Goal: Task Accomplishment & Management: Manage account settings

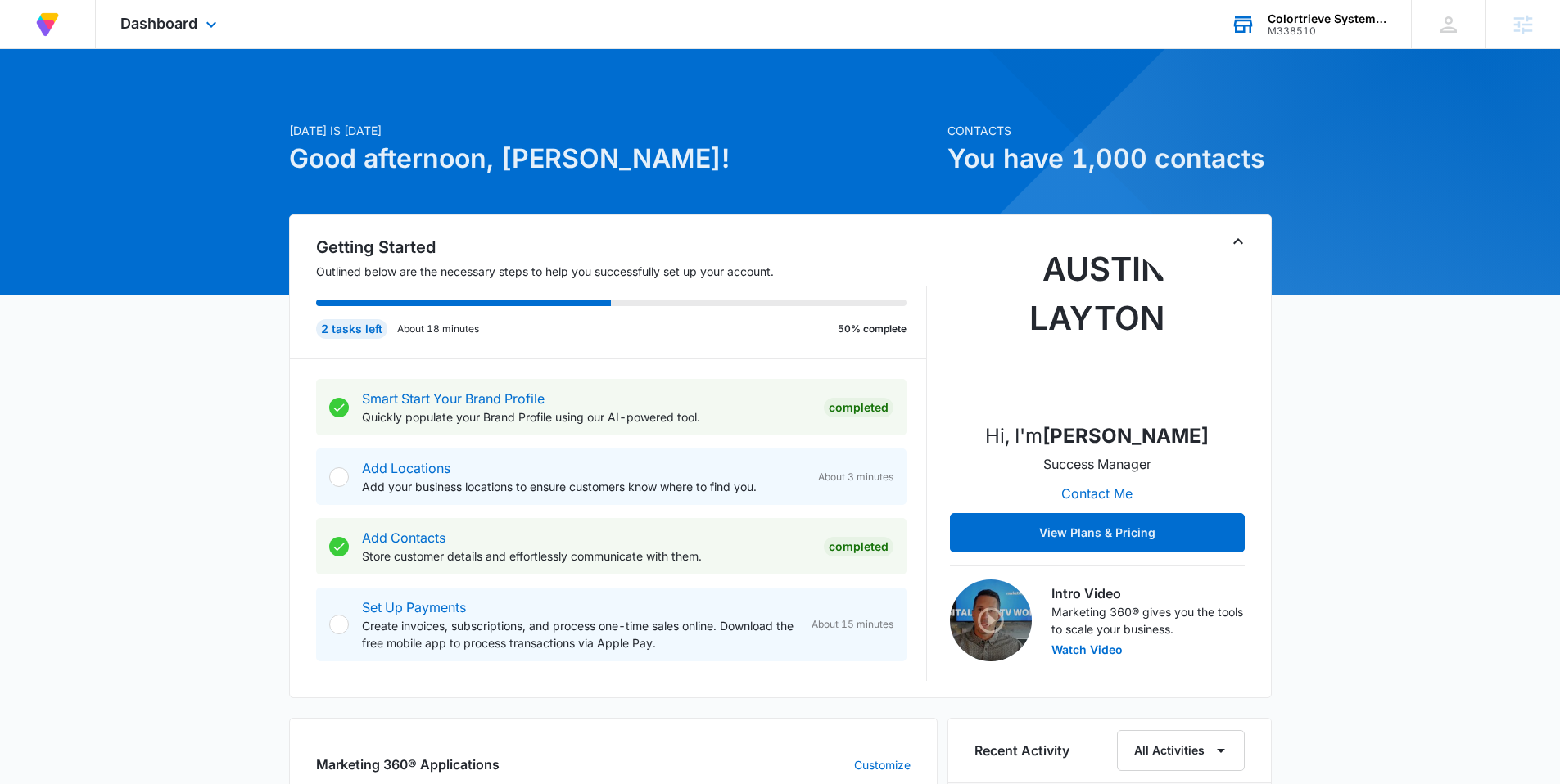
click at [1341, 25] on div "M338510" at bounding box center [1327, 31] width 120 height 12
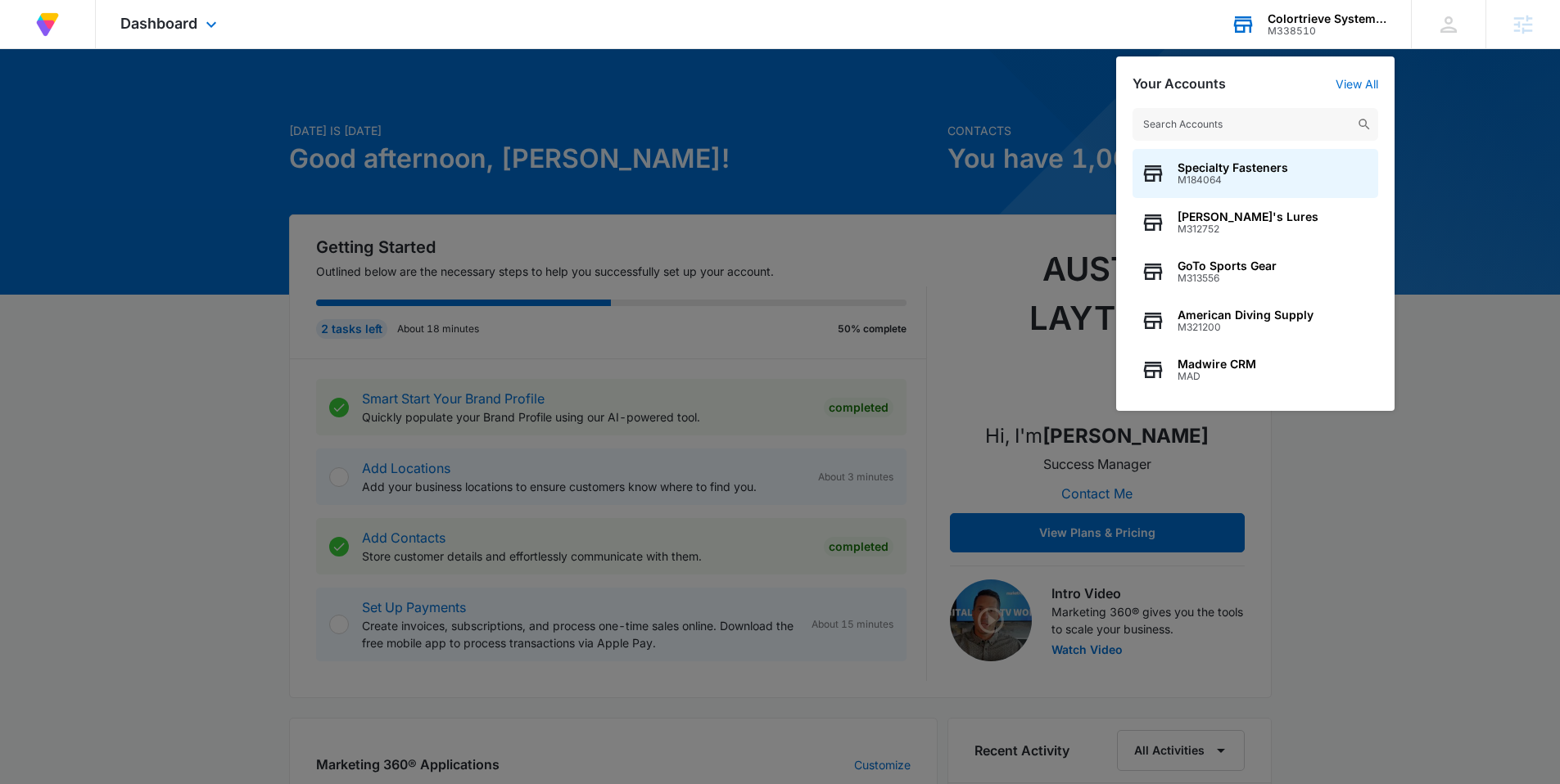
click at [1308, 121] on input "text" at bounding box center [1255, 124] width 245 height 33
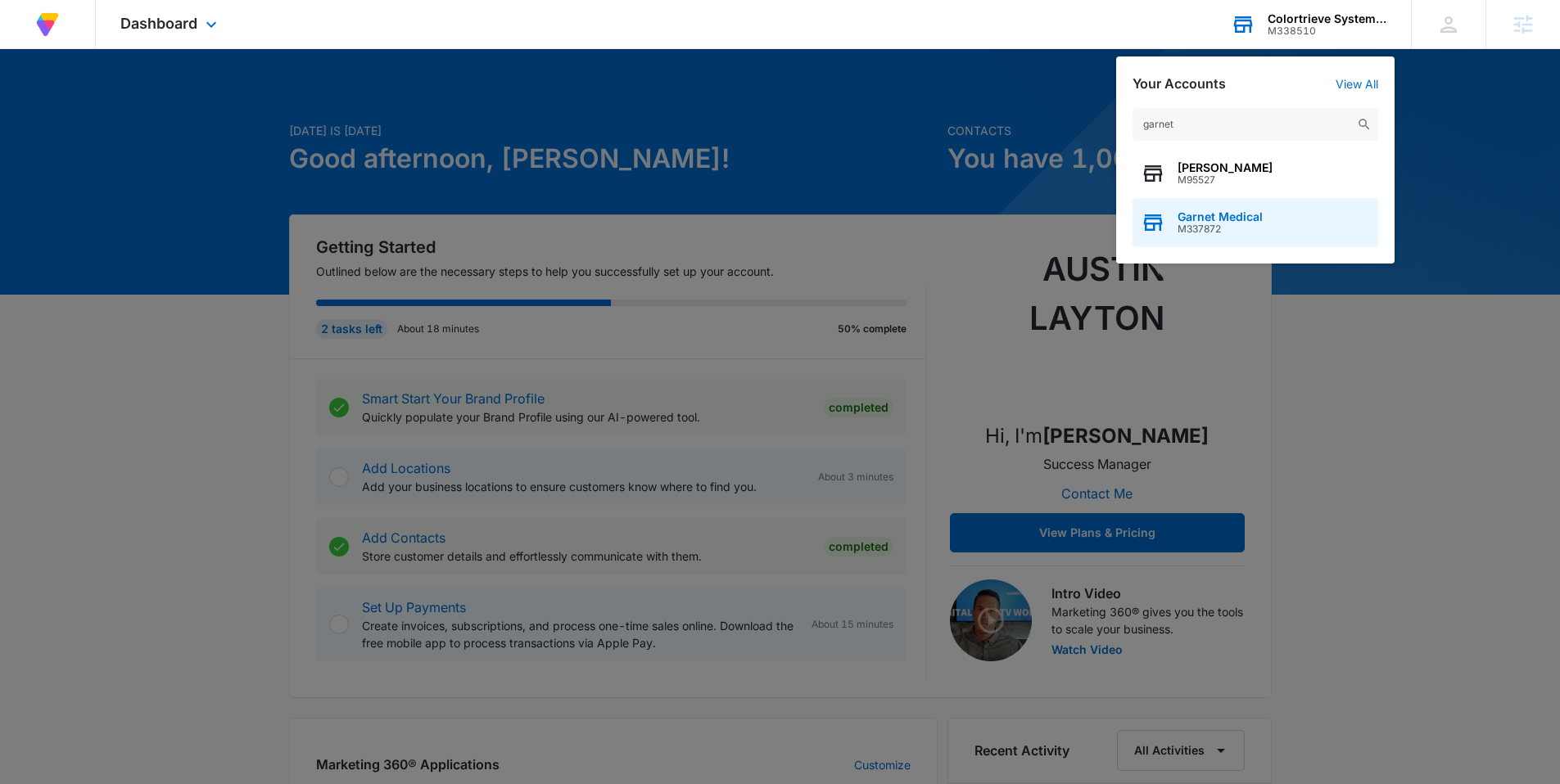
type input "garnet"
click at [1233, 212] on span "Garnet Medical" at bounding box center [1220, 217] width 85 height 13
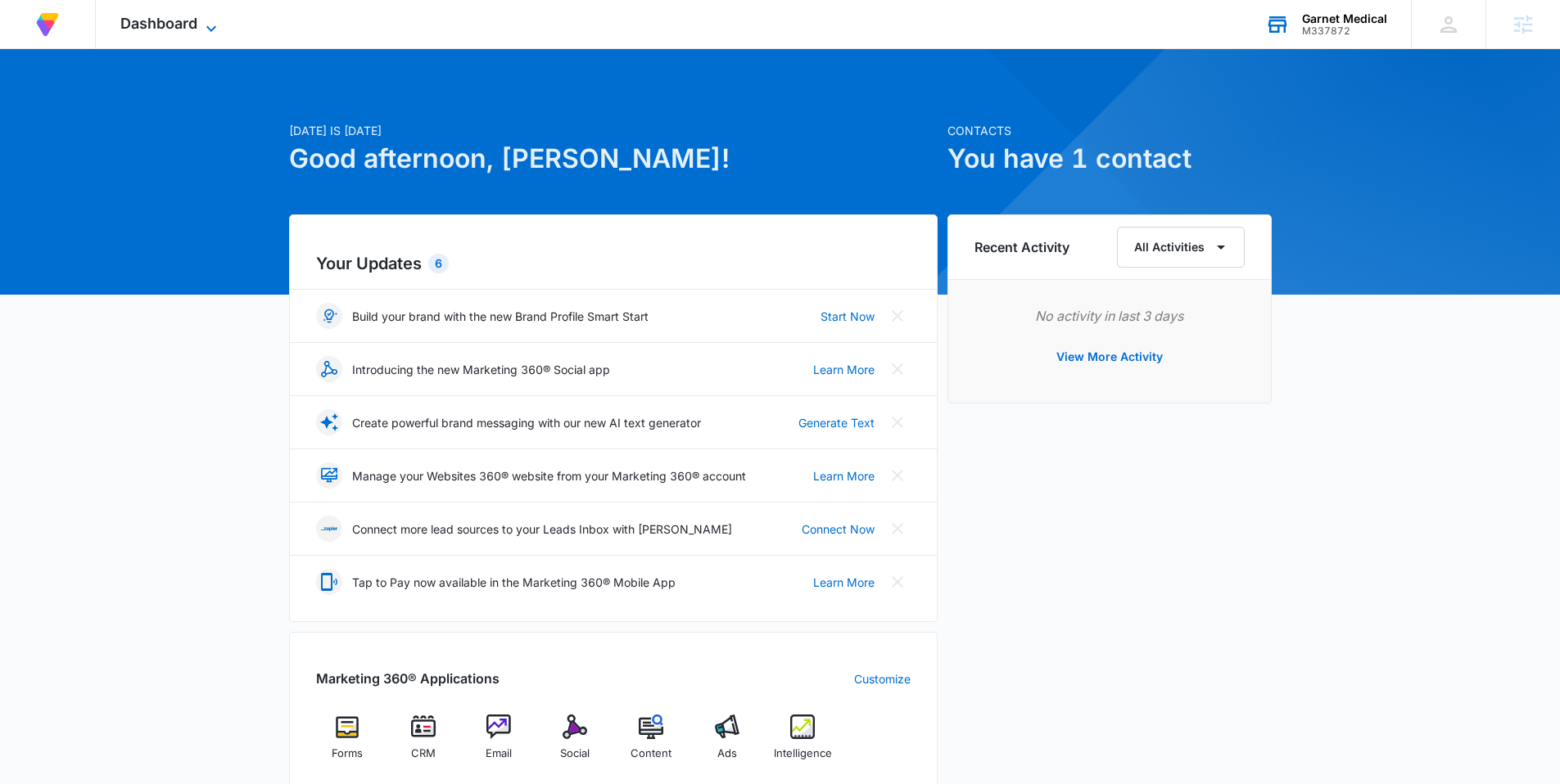
click at [208, 29] on icon at bounding box center [211, 28] width 19 height 19
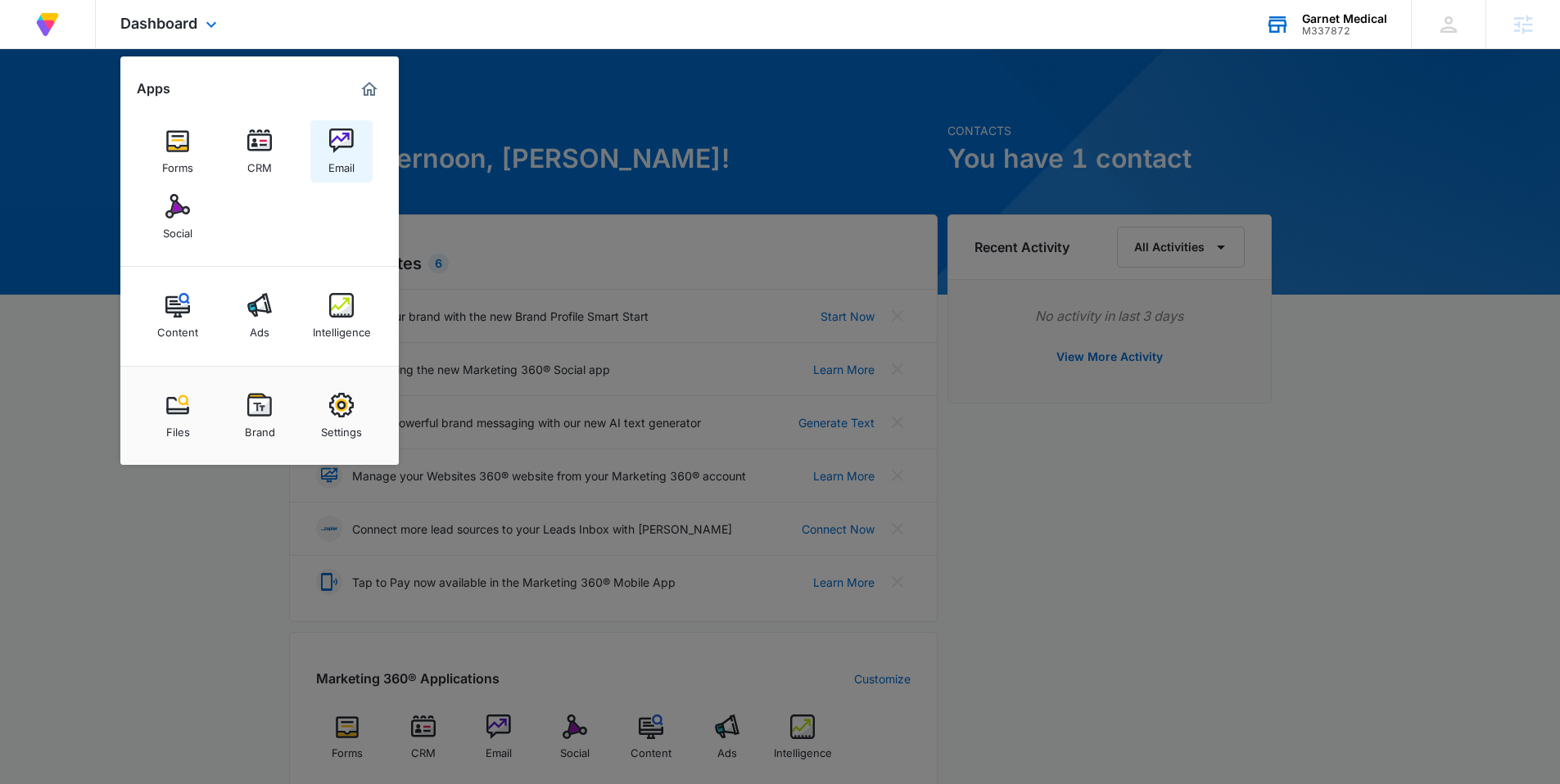
click at [333, 166] on div "Email" at bounding box center [341, 164] width 26 height 21
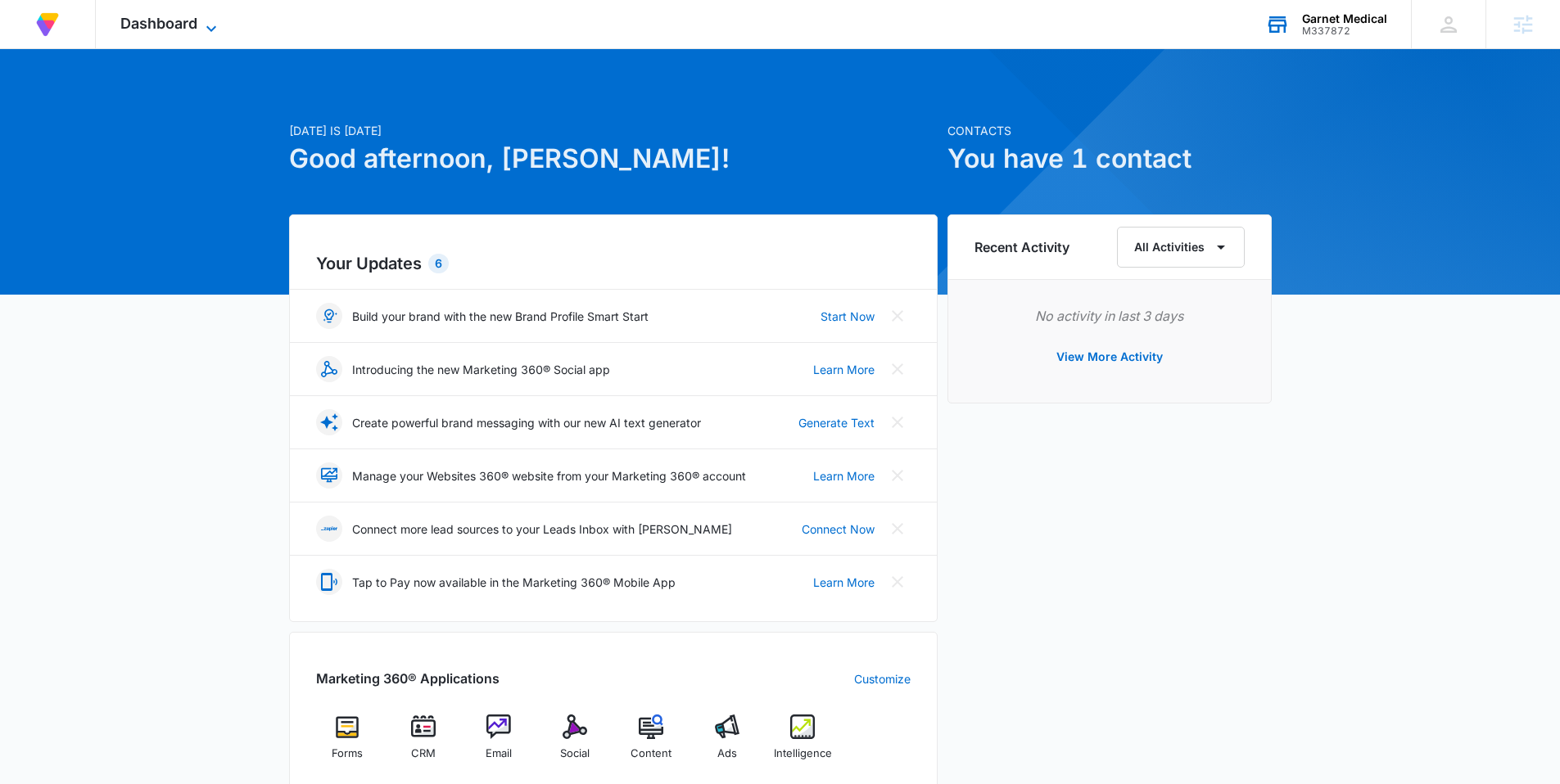
click at [215, 28] on icon at bounding box center [211, 28] width 19 height 19
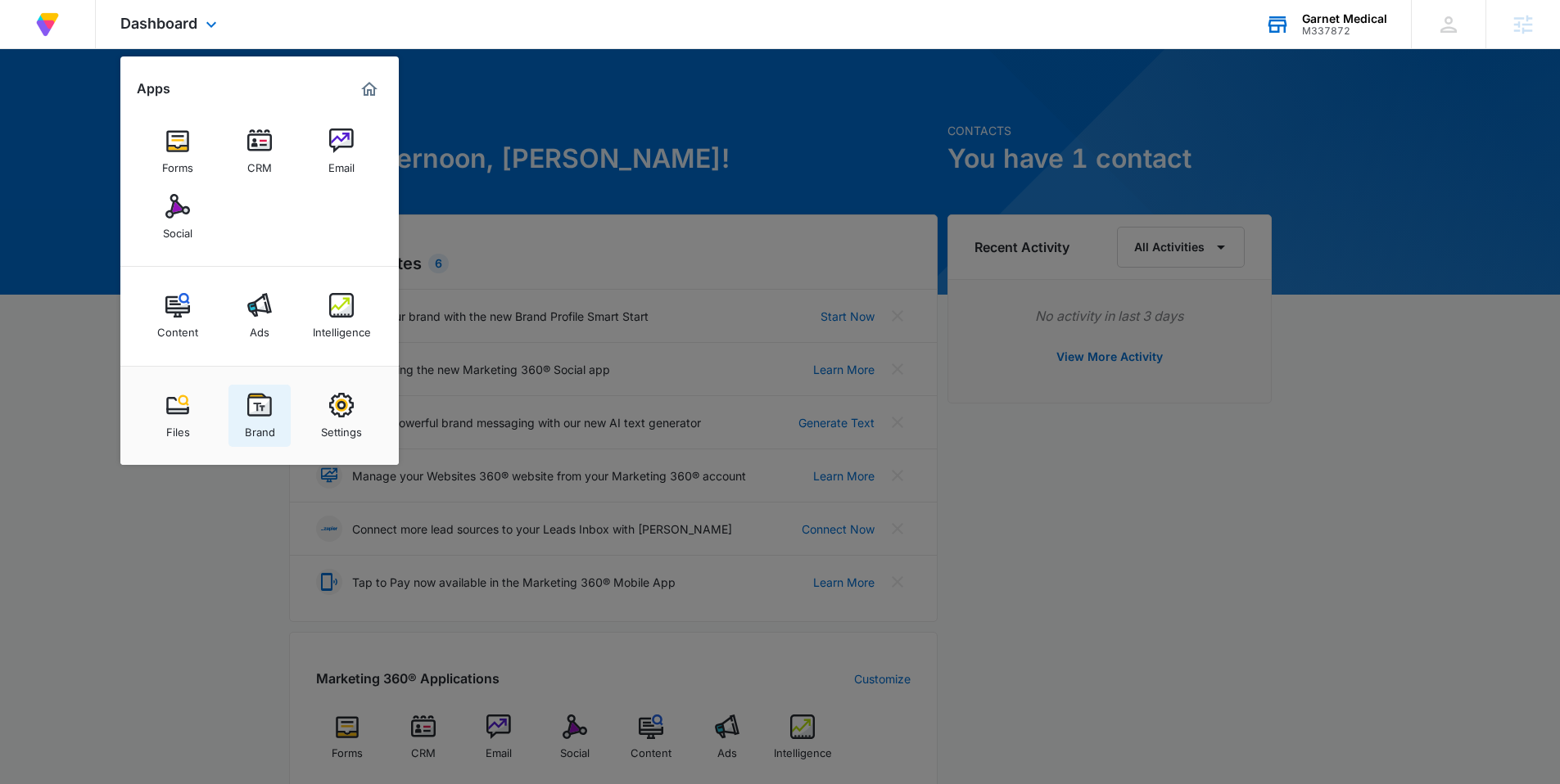
click at [260, 411] on img at bounding box center [259, 405] width 24 height 24
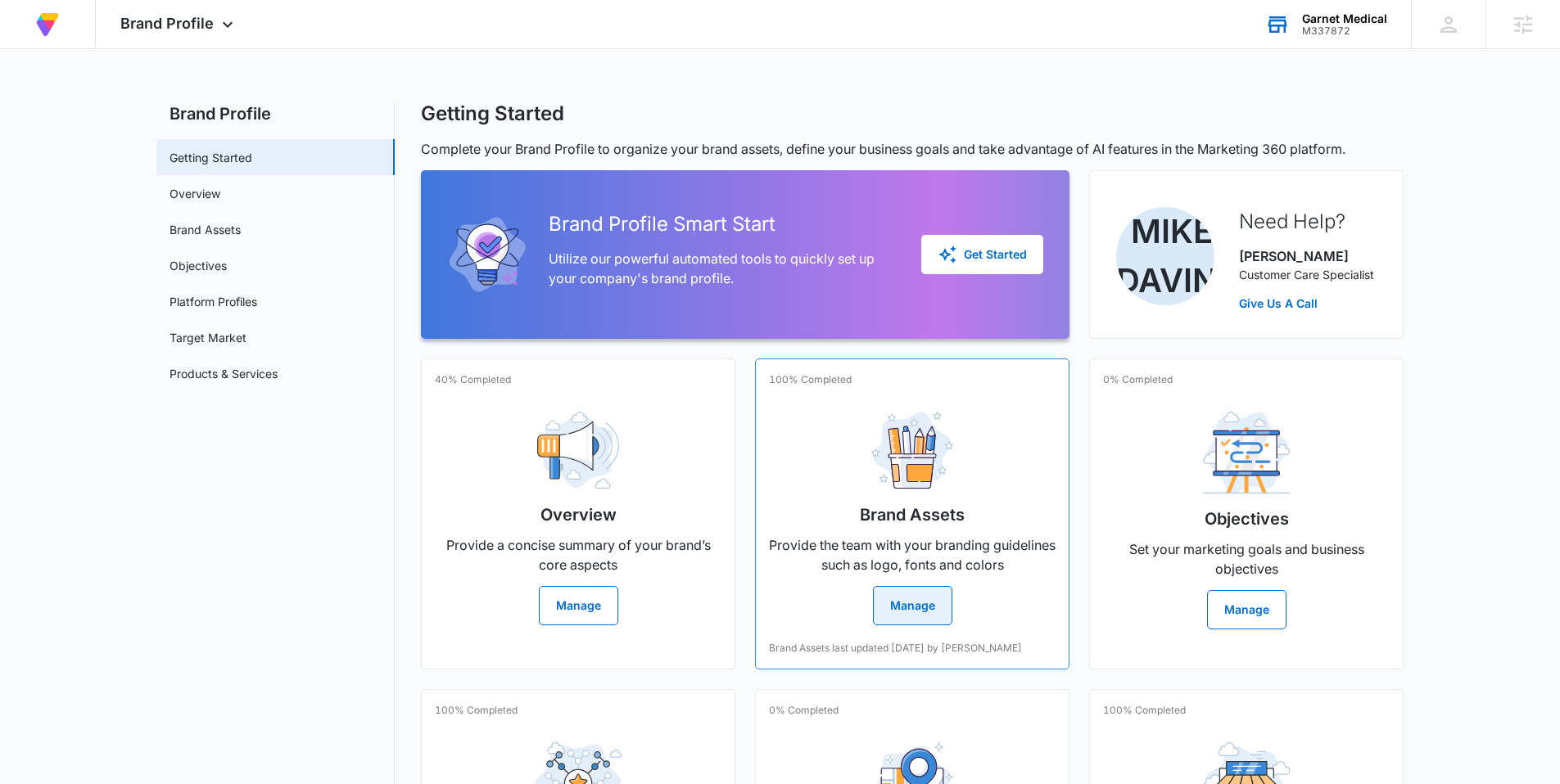
click at [900, 615] on button "Manage" at bounding box center [912, 605] width 79 height 40
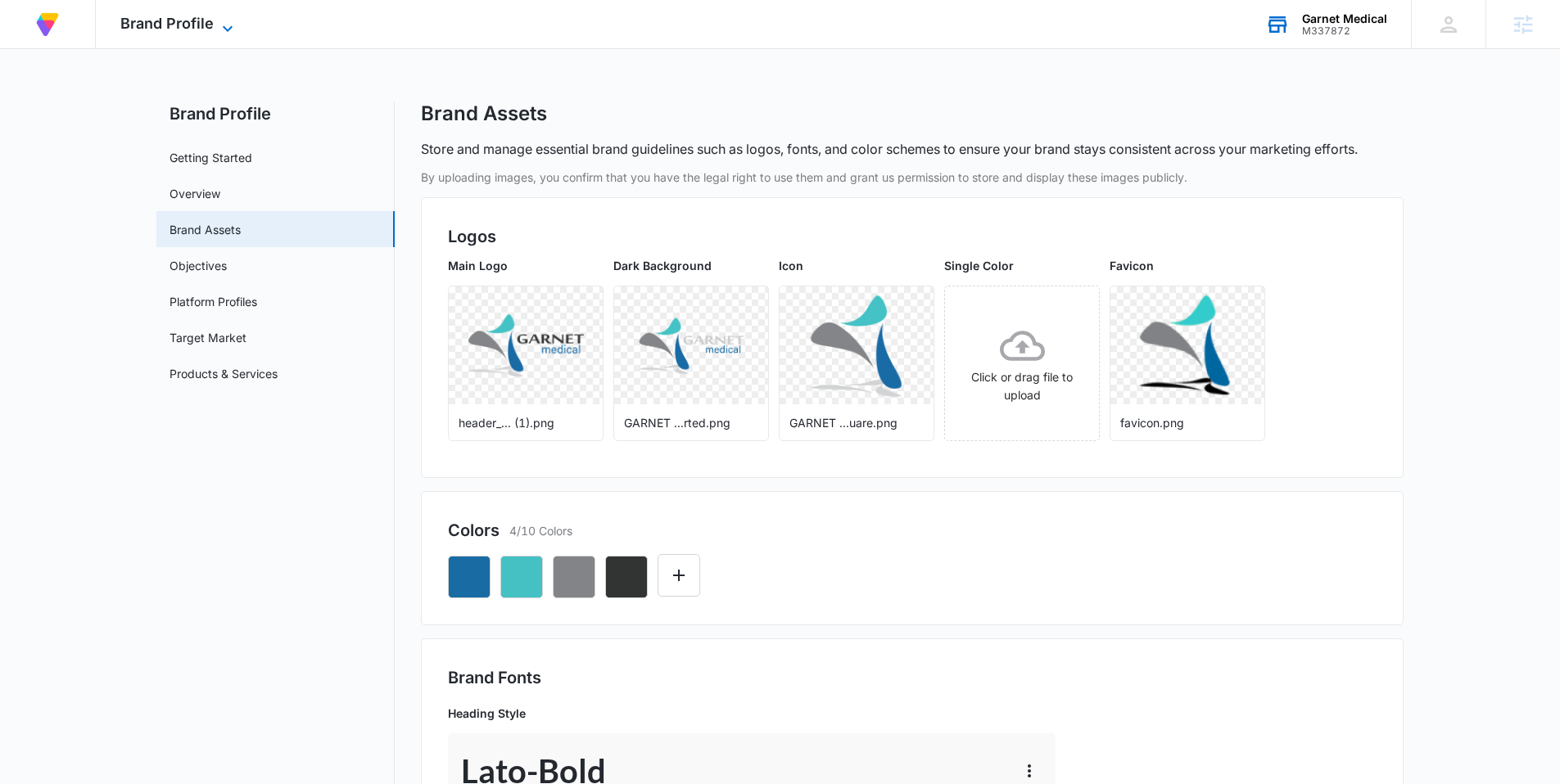
click at [222, 30] on icon at bounding box center [227, 28] width 19 height 19
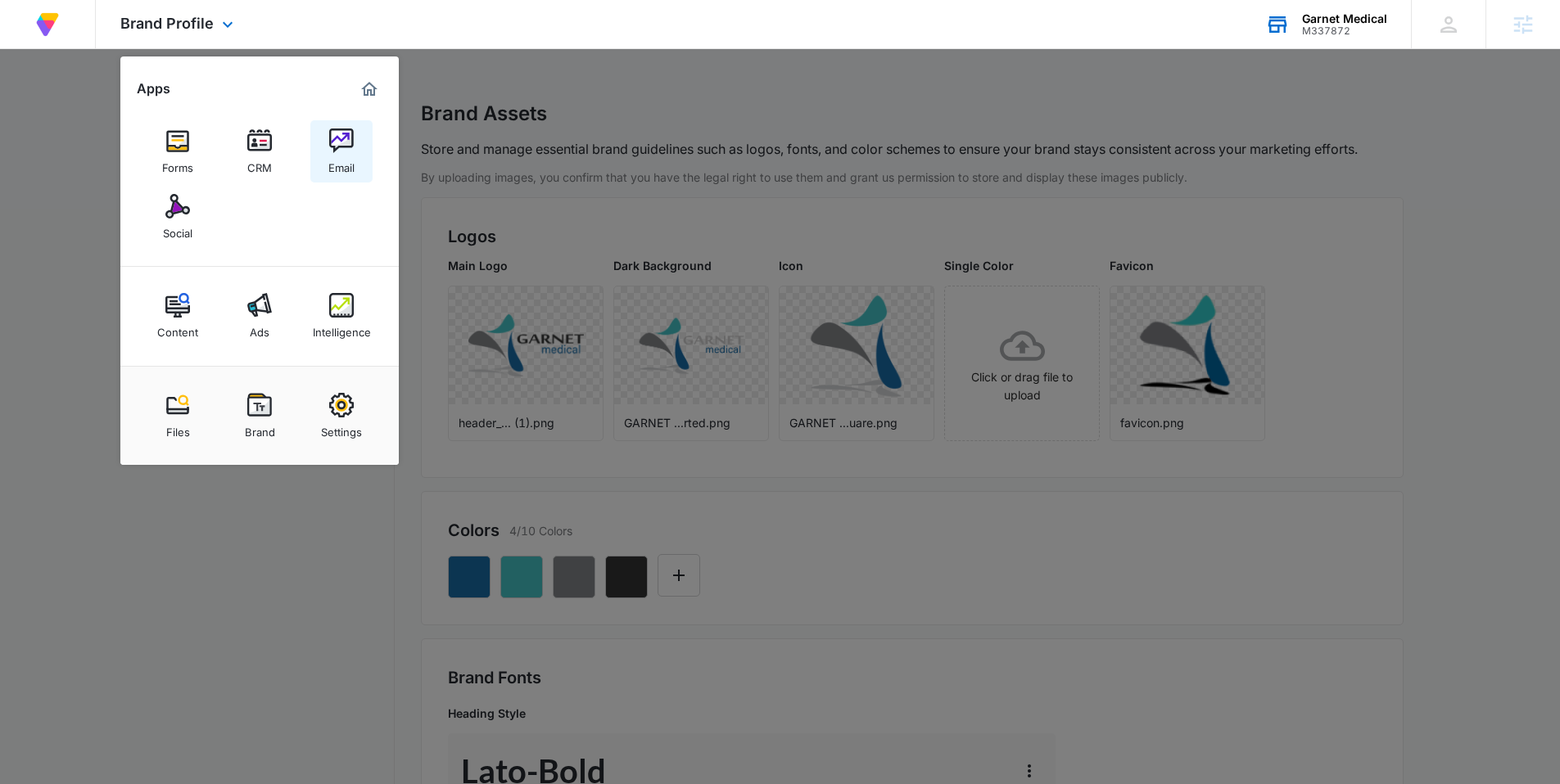
click at [338, 153] on img at bounding box center [341, 140] width 24 height 24
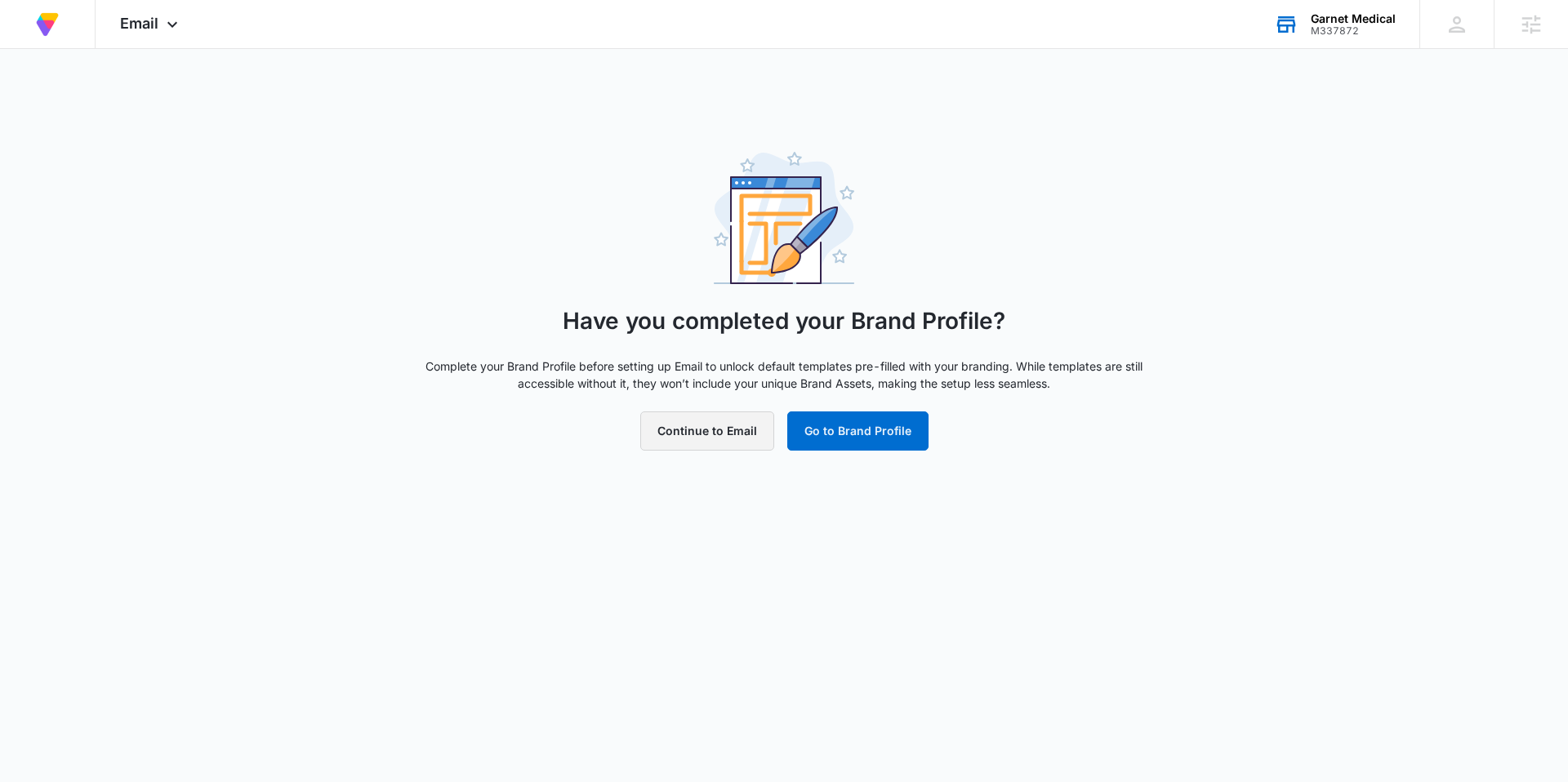
click at [713, 436] on button "Continue to Email" at bounding box center [706, 431] width 134 height 40
click at [694, 437] on button "Continue to Email" at bounding box center [706, 431] width 134 height 40
click at [361, 219] on div "Have you completed your Brand Profile? Complete your Brand Profile before setti…" at bounding box center [784, 301] width 1568 height 299
click at [865, 444] on button "Go to Brand Profile" at bounding box center [858, 431] width 141 height 40
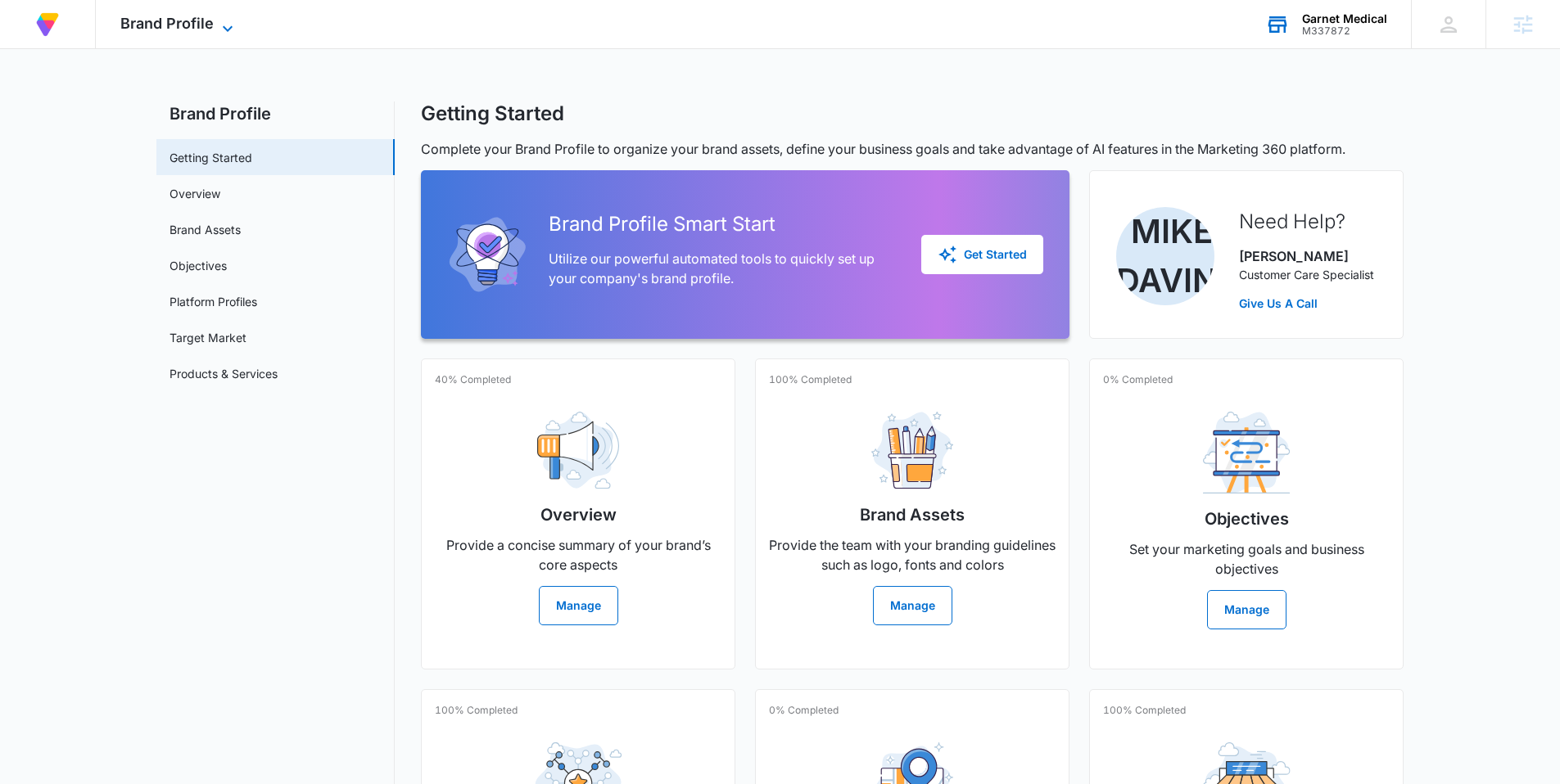
click at [225, 26] on icon at bounding box center [227, 28] width 19 height 19
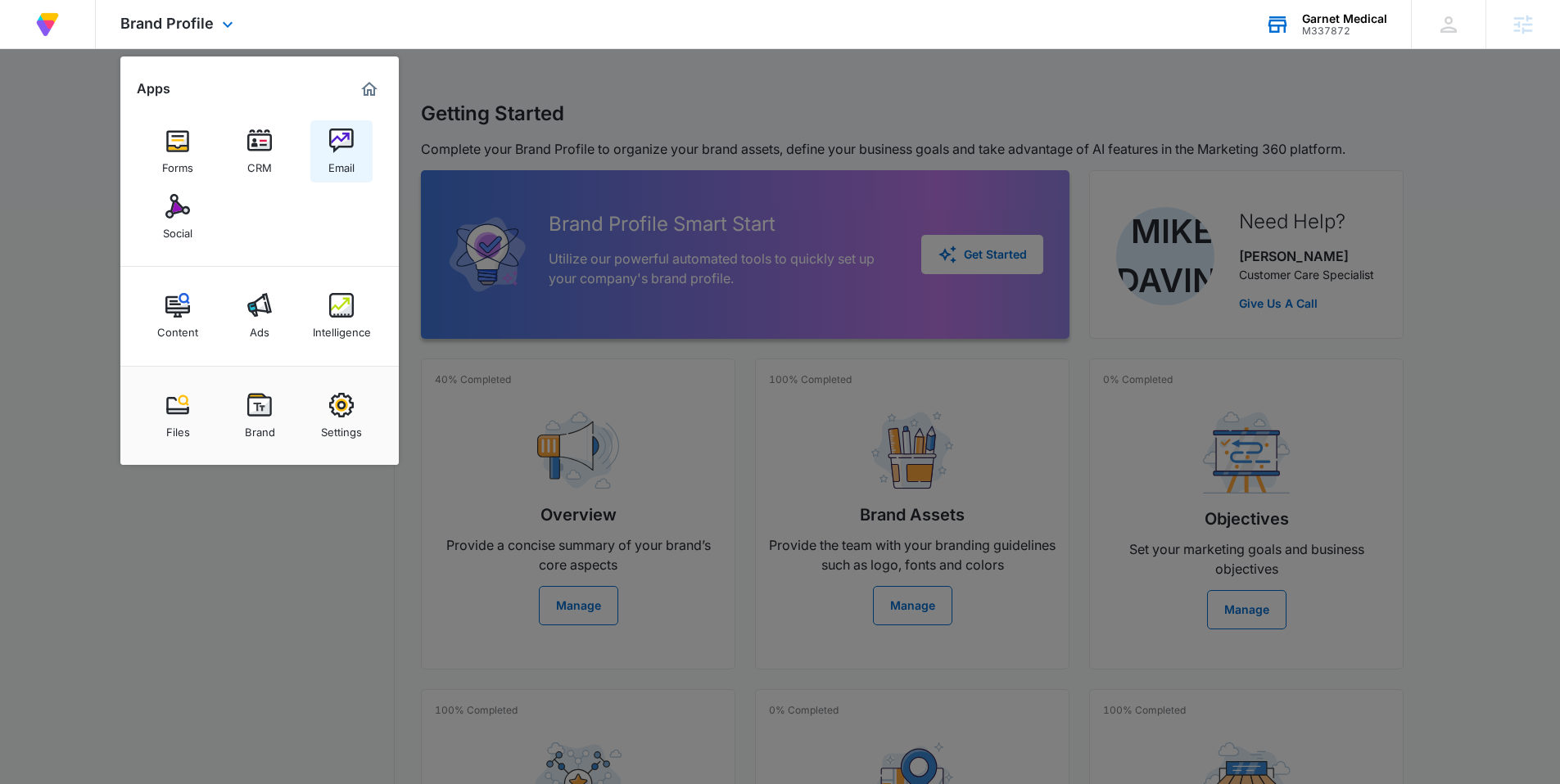
click at [348, 163] on div "Email" at bounding box center [341, 164] width 26 height 21
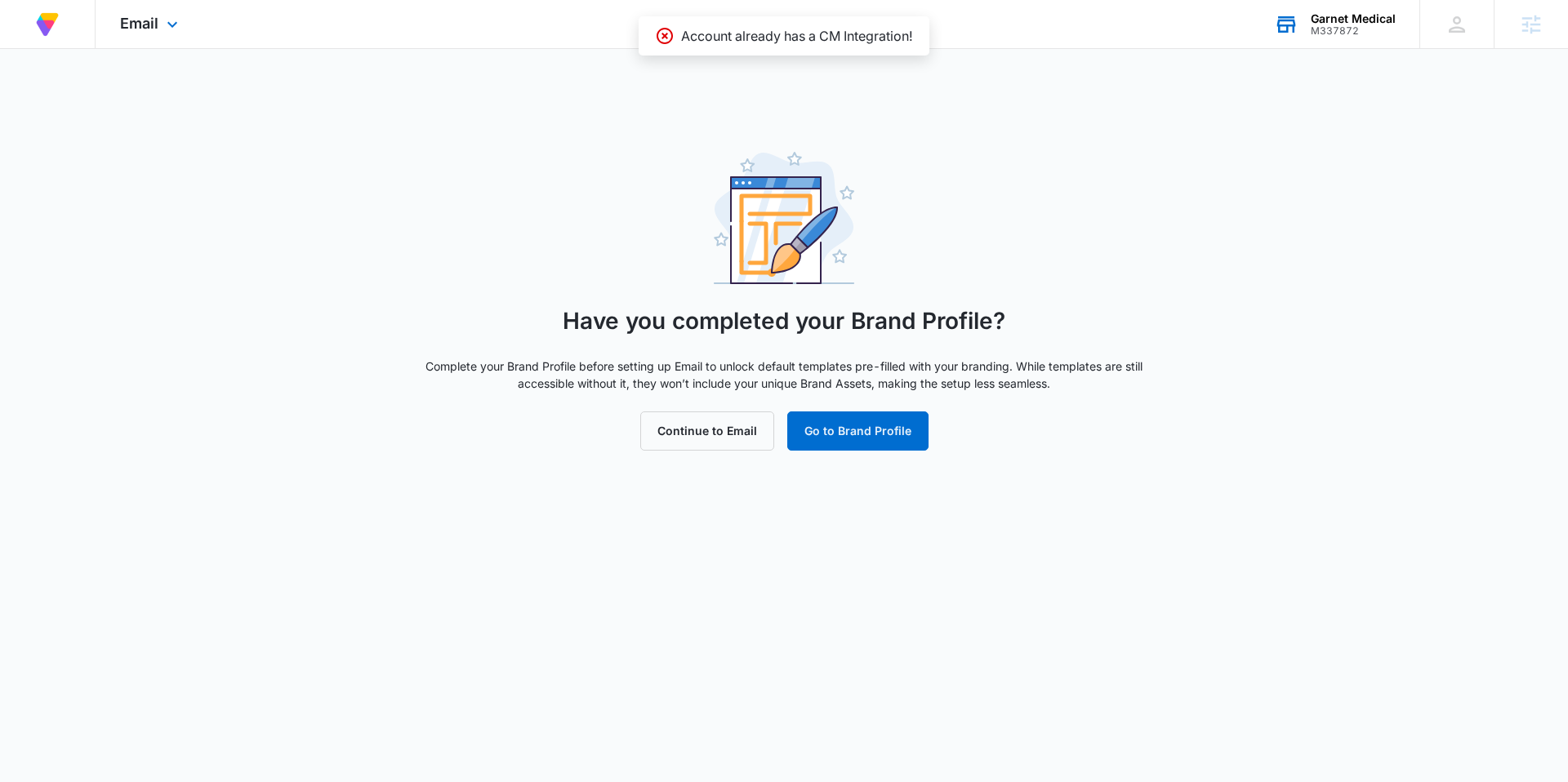
click at [347, 162] on div "Have you completed your Brand Profile? Complete your Brand Profile before setti…" at bounding box center [784, 301] width 1568 height 299
click at [718, 435] on button "Continue to Email" at bounding box center [706, 431] width 134 height 40
click at [663, 39] on icon at bounding box center [664, 35] width 19 height 19
click at [169, 24] on icon at bounding box center [172, 28] width 19 height 19
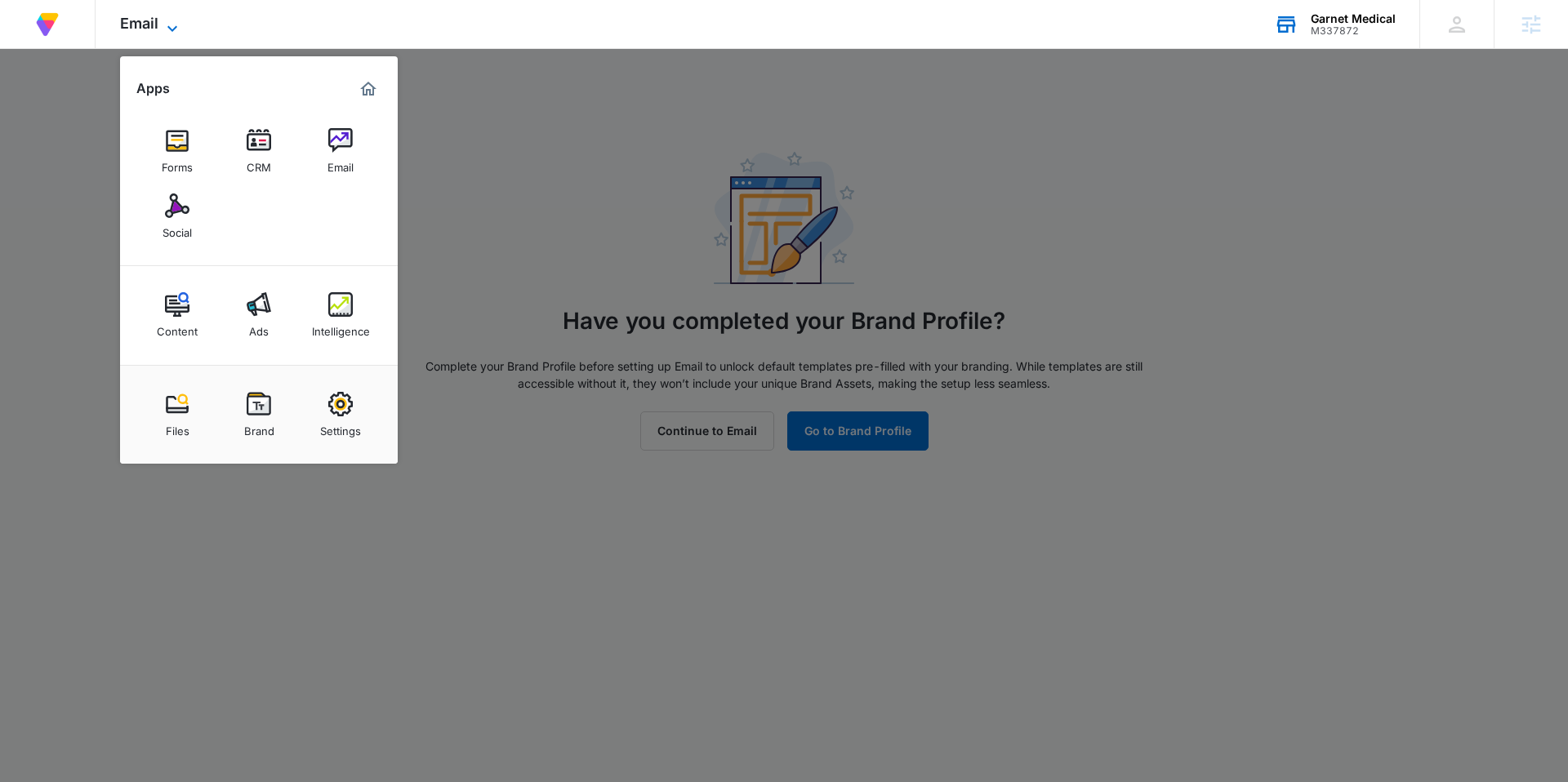
click at [153, 22] on span "Email" at bounding box center [140, 23] width 39 height 17
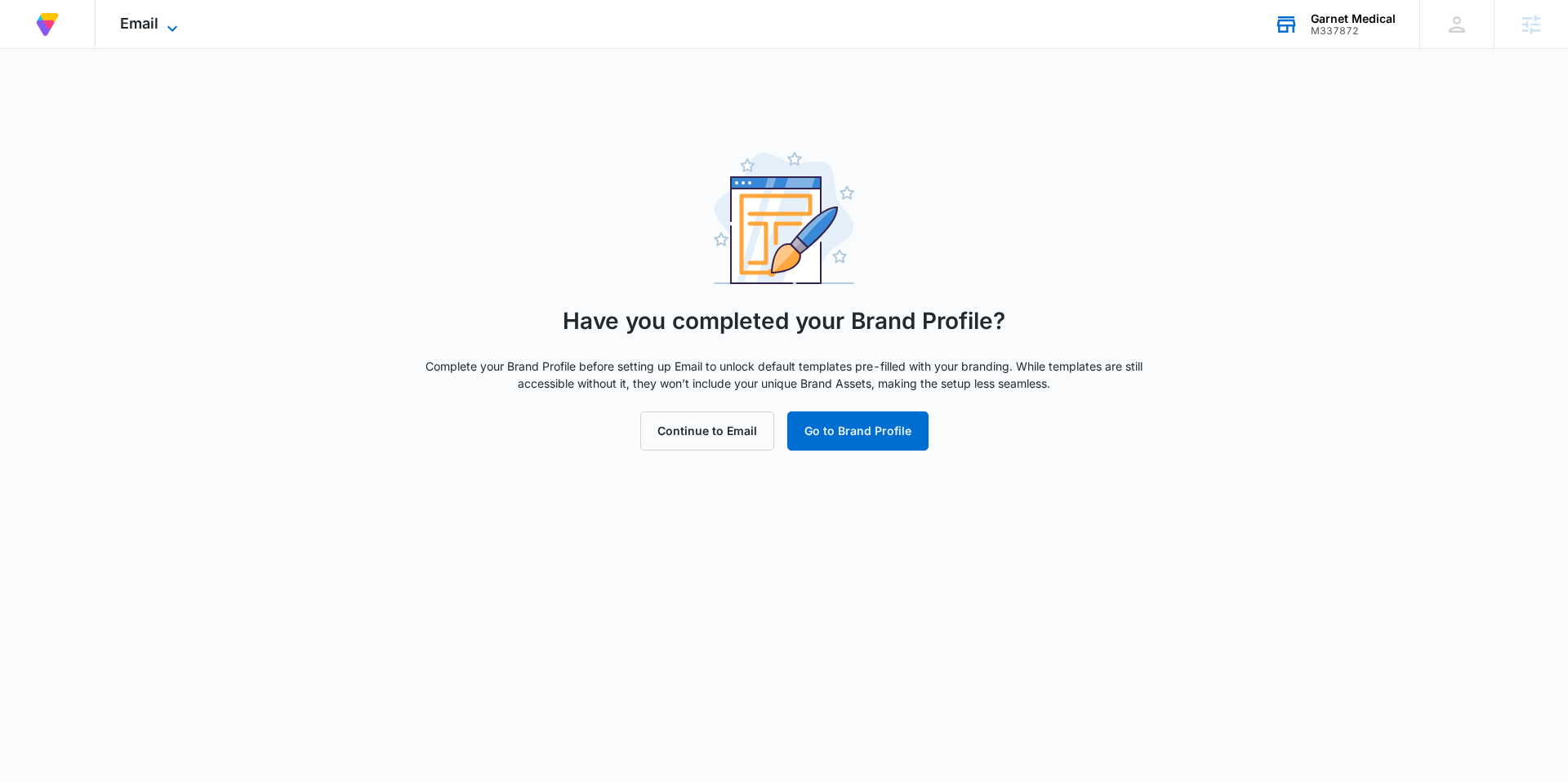
click at [174, 28] on icon at bounding box center [172, 28] width 10 height 6
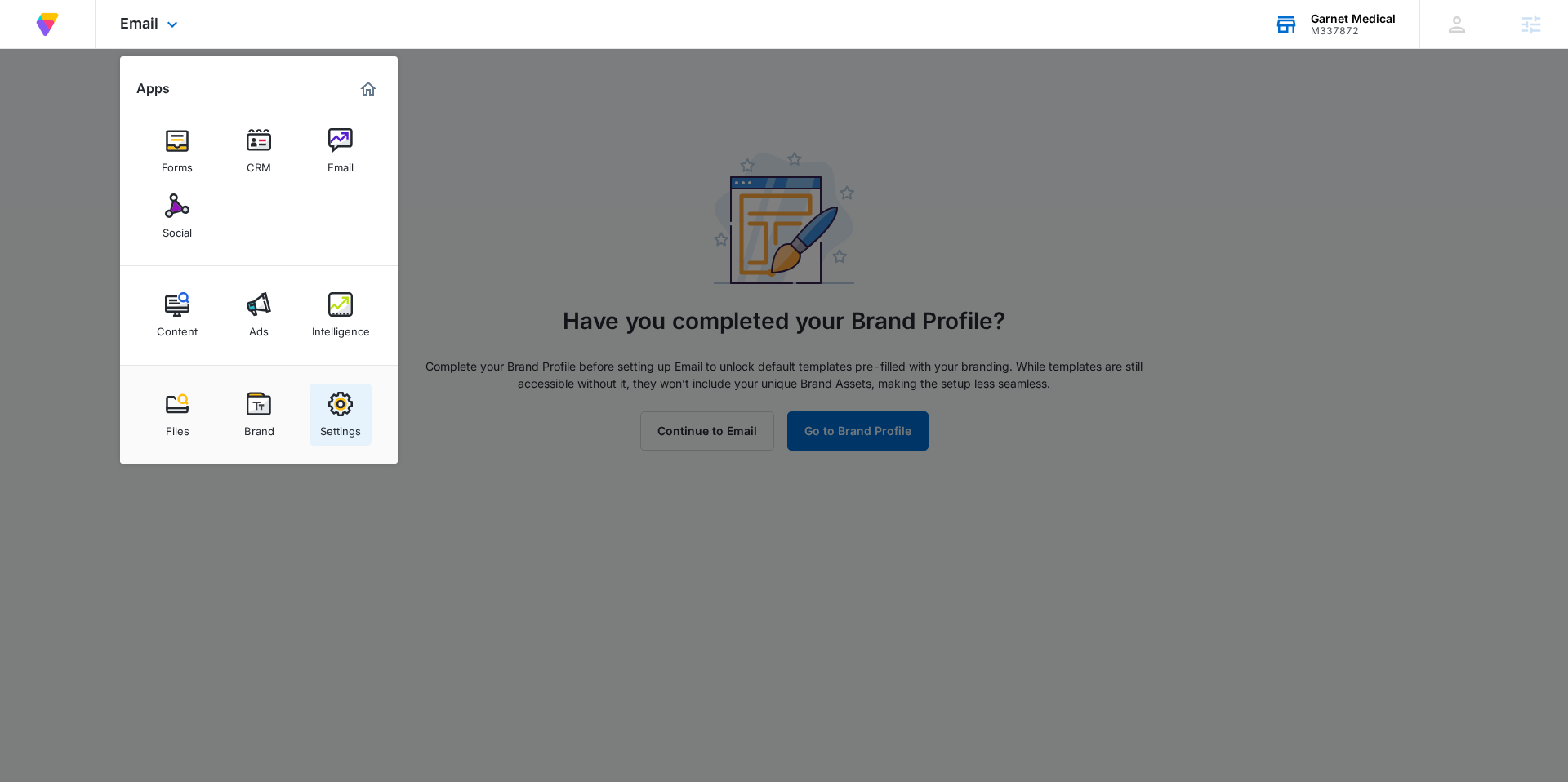
click at [351, 417] on div "Settings" at bounding box center [341, 426] width 41 height 21
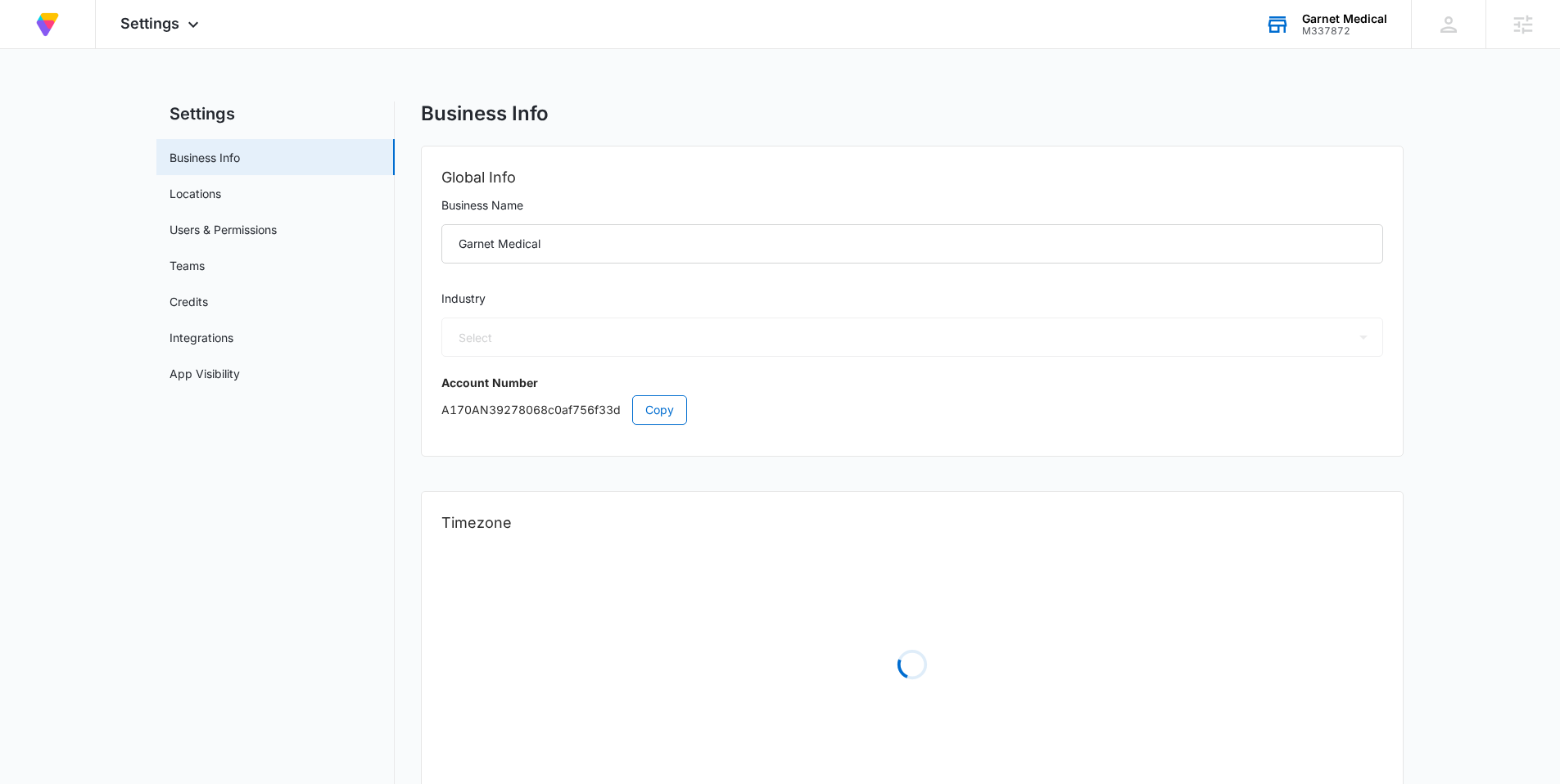
select select "45"
select select "US"
select select "America/Denver"
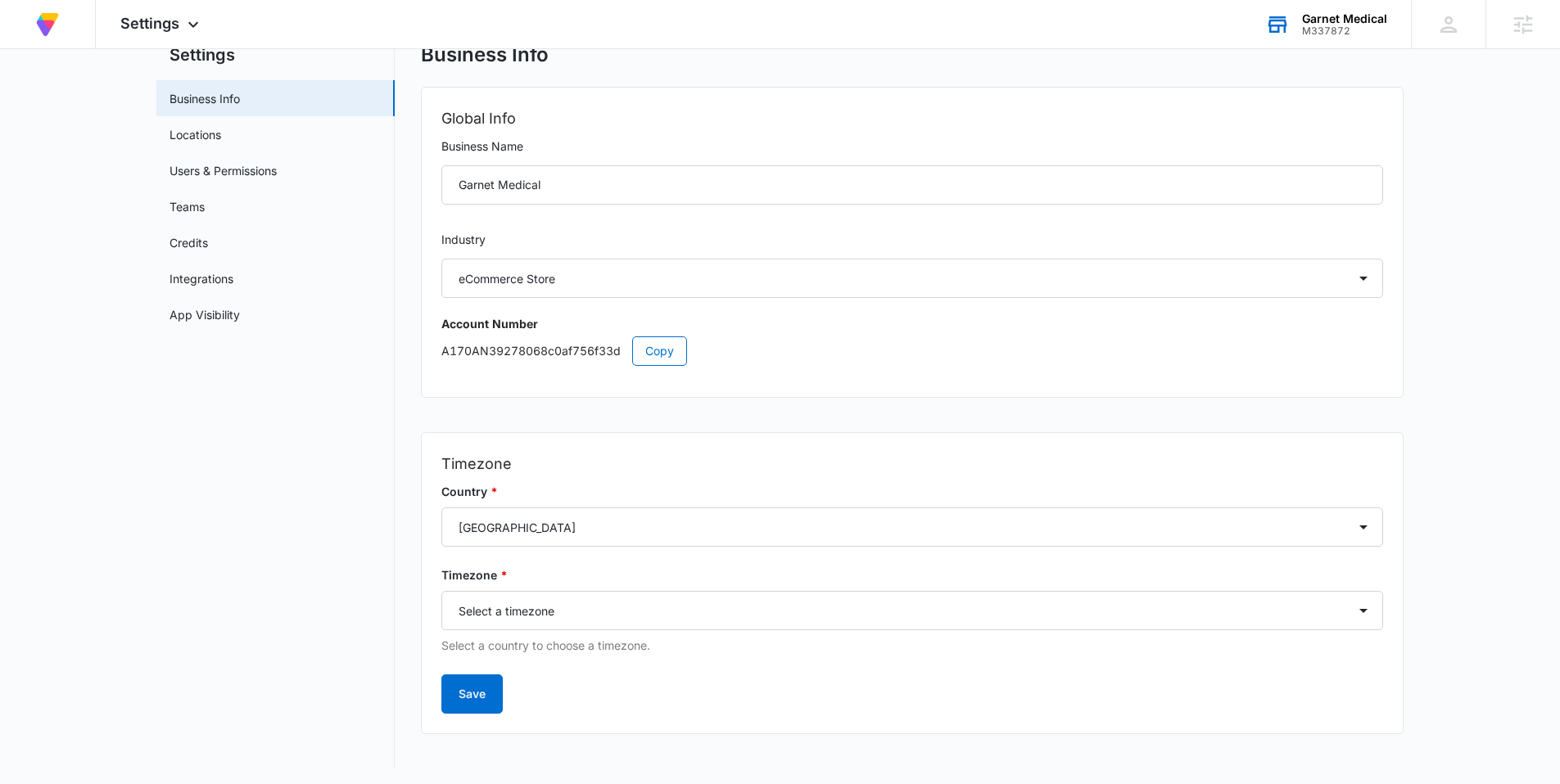
scroll to position [63, 0]
click at [922, 530] on select "Select a country Afghanistan Åland Islands Albania Algeria American Samoa Andor…" at bounding box center [912, 523] width 942 height 40
select select "AU"
click at [441, 503] on select "Select a country Afghanistan Åland Islands Albania Algeria American Samoa Andor…" at bounding box center [912, 523] width 942 height 40
click at [793, 615] on select "Select a timezone Select a timezone Antarctica/Macquarie Australia/Adelaide Aus…" at bounding box center [912, 606] width 942 height 40
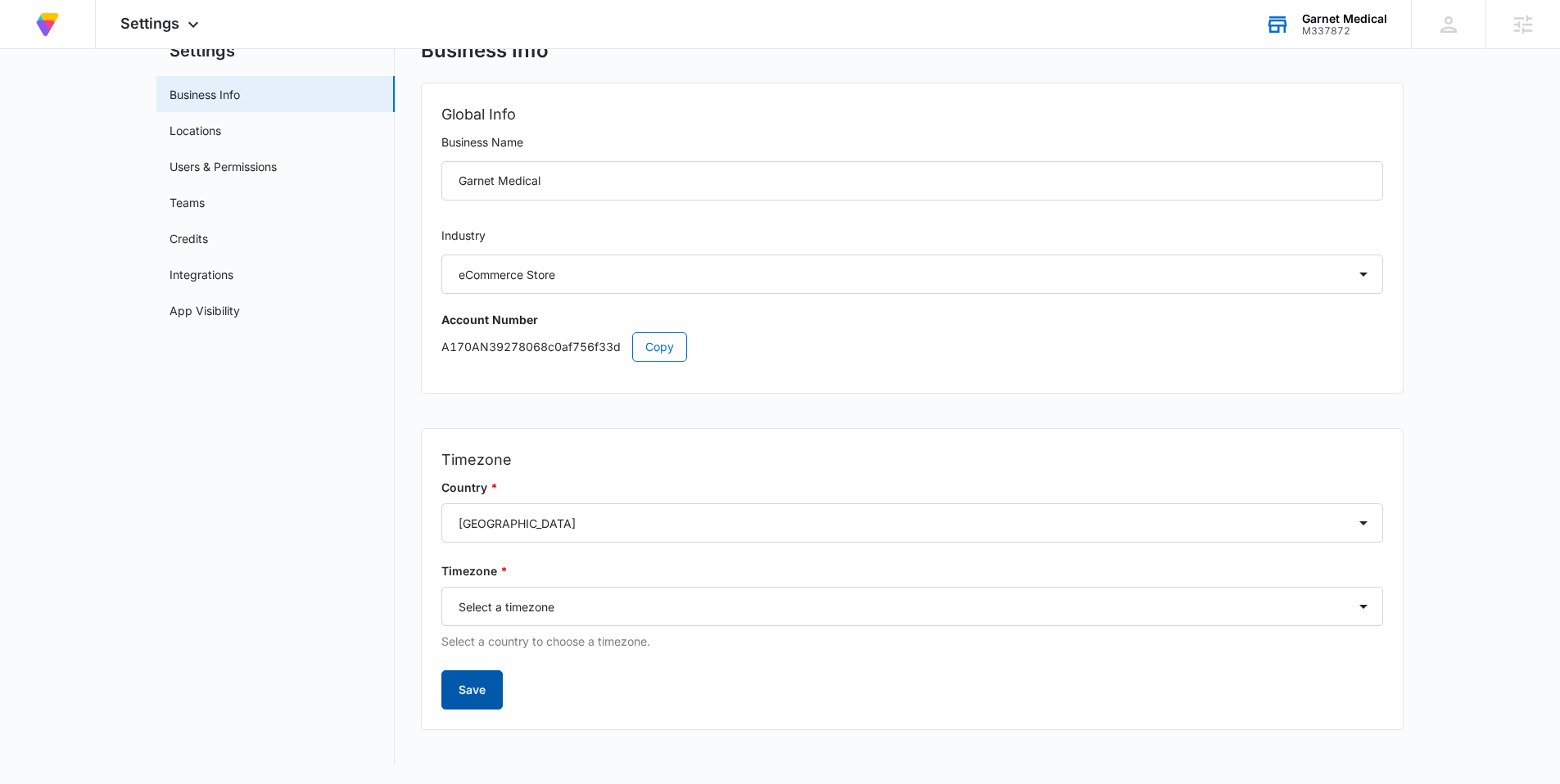
click at [462, 696] on button "Save" at bounding box center [471, 690] width 62 height 40
click at [585, 609] on select "Select a timezone Select a timezone Antarctica/Macquarie Australia/Adelaide Aus…" at bounding box center [912, 606] width 942 height 40
click at [543, 599] on select "Select a timezone Select a timezone Antarctica/Macquarie Australia/Adelaide Aus…" at bounding box center [912, 606] width 942 height 40
select select "Australia/Sydney"
click at [441, 587] on select "Select a timezone Select a timezone Antarctica/Macquarie Australia/Adelaide Aus…" at bounding box center [912, 606] width 942 height 40
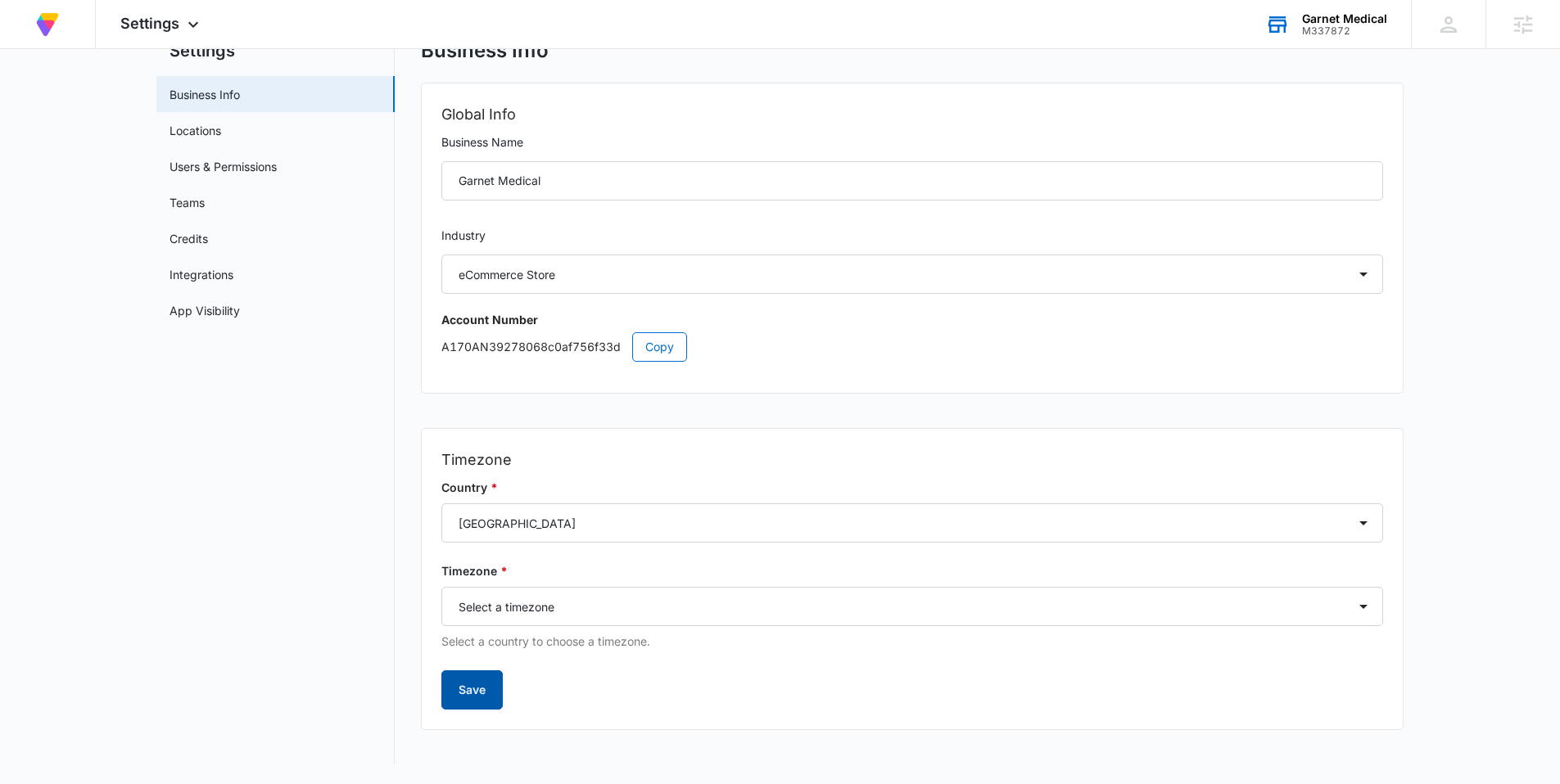
click at [476, 697] on button "Save" at bounding box center [471, 690] width 62 height 40
click at [198, 135] on link "Locations" at bounding box center [195, 131] width 51 height 17
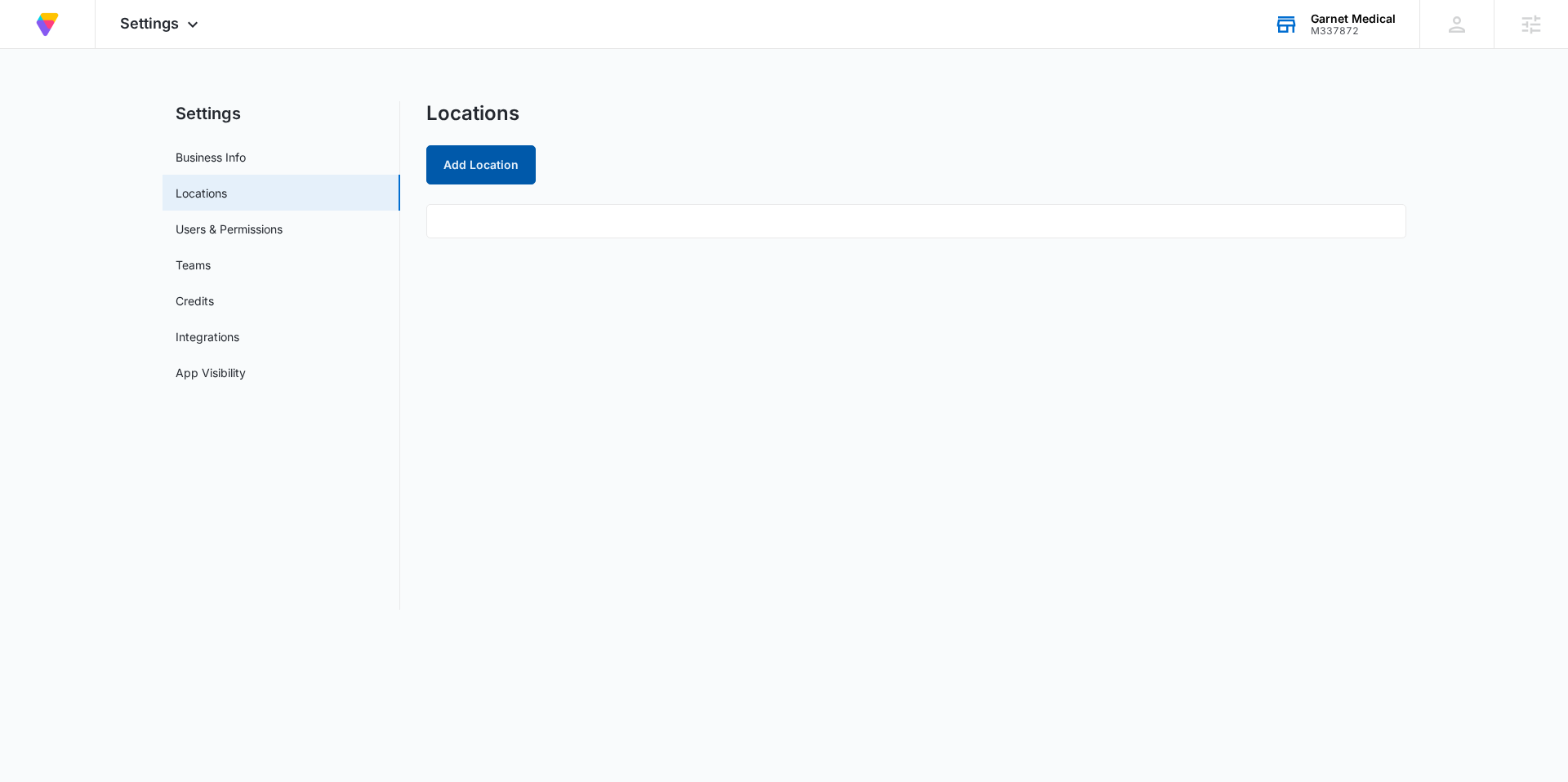
click at [477, 169] on button "Add Location" at bounding box center [481, 165] width 109 height 40
